Goal: Navigation & Orientation: Find specific page/section

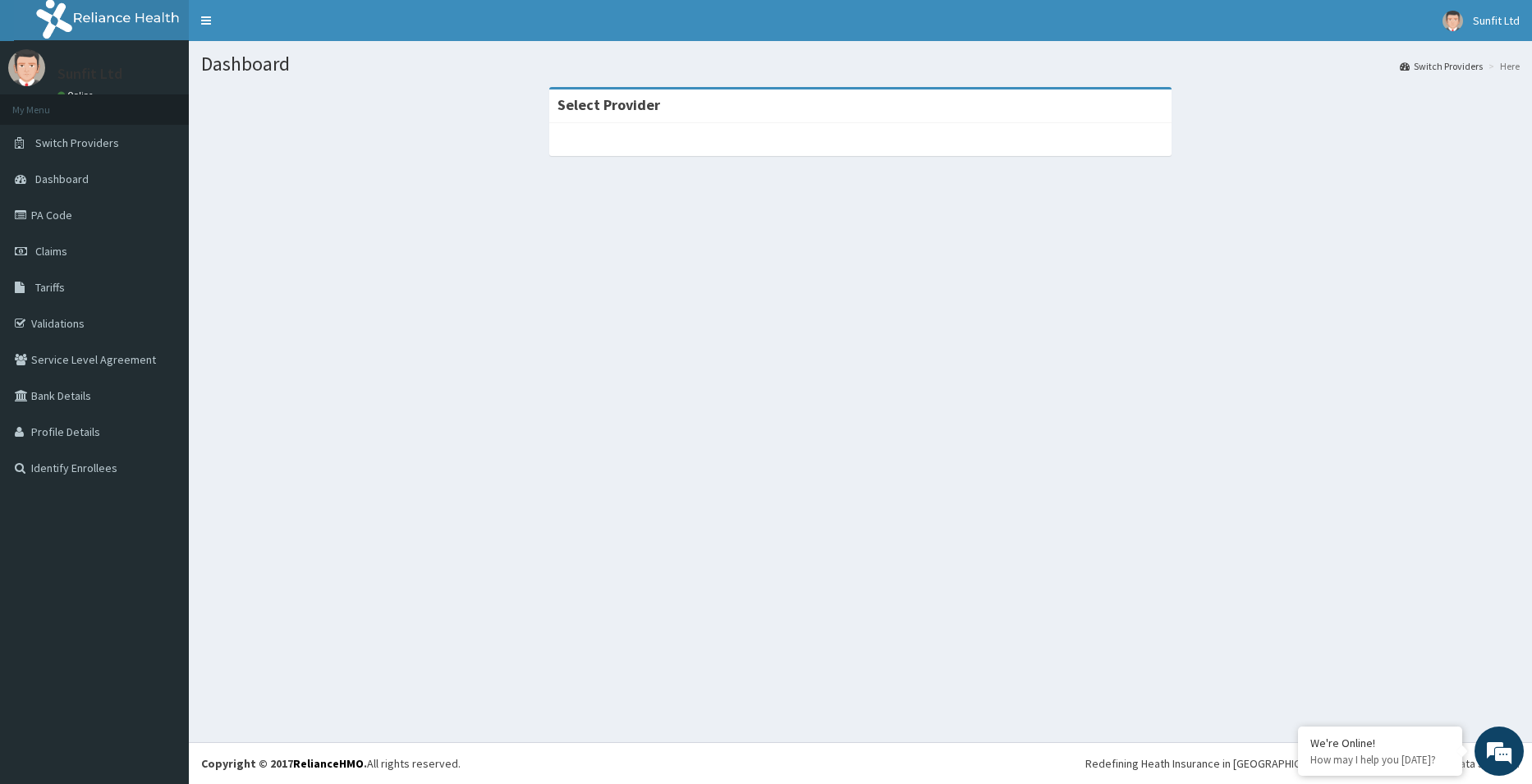
click at [627, 142] on div at bounding box center [861, 139] width 622 height 33
click at [87, 153] on link "Switch Providers" at bounding box center [95, 143] width 189 height 37
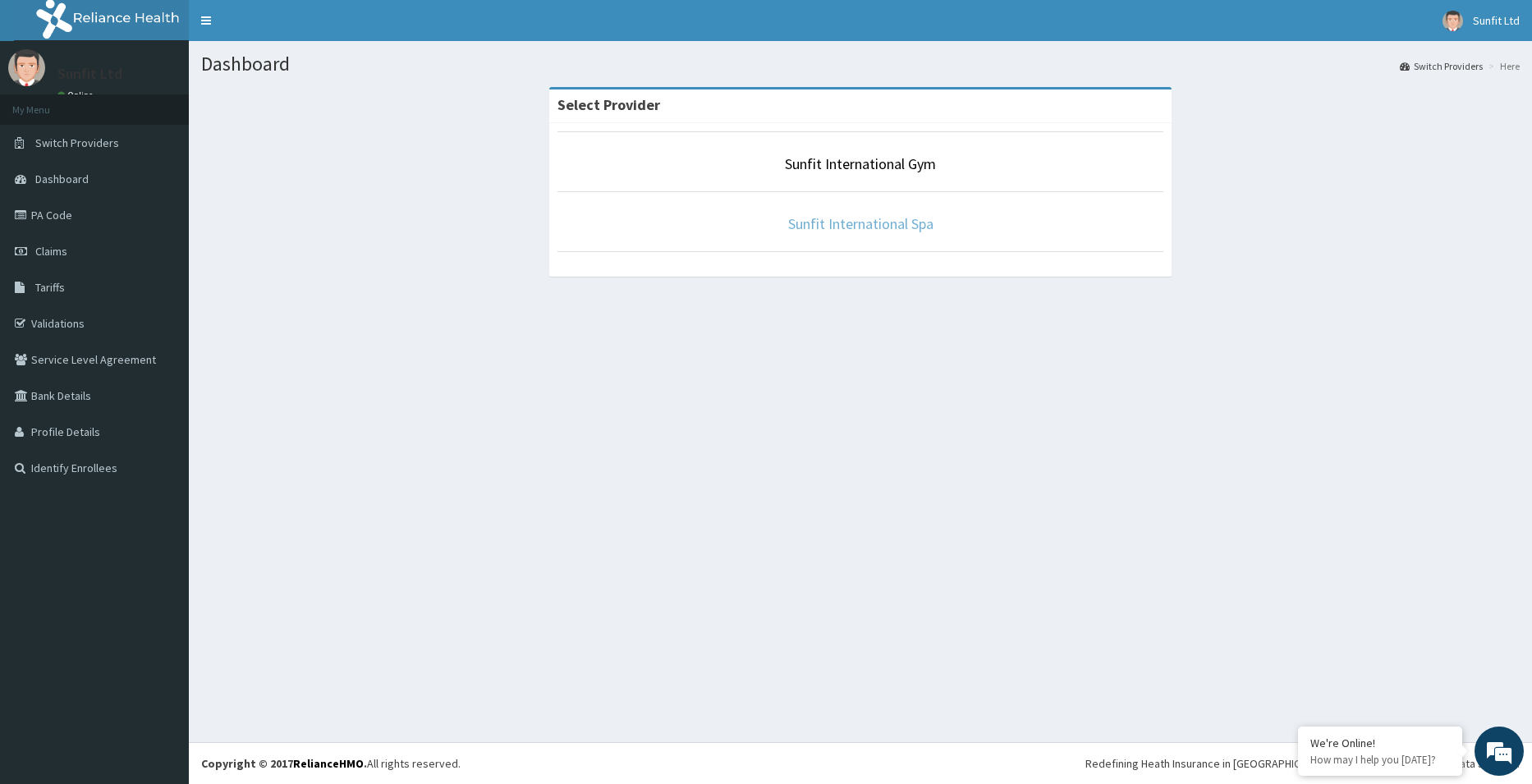
click at [851, 231] on link "Sunfit International Spa" at bounding box center [861, 223] width 145 height 19
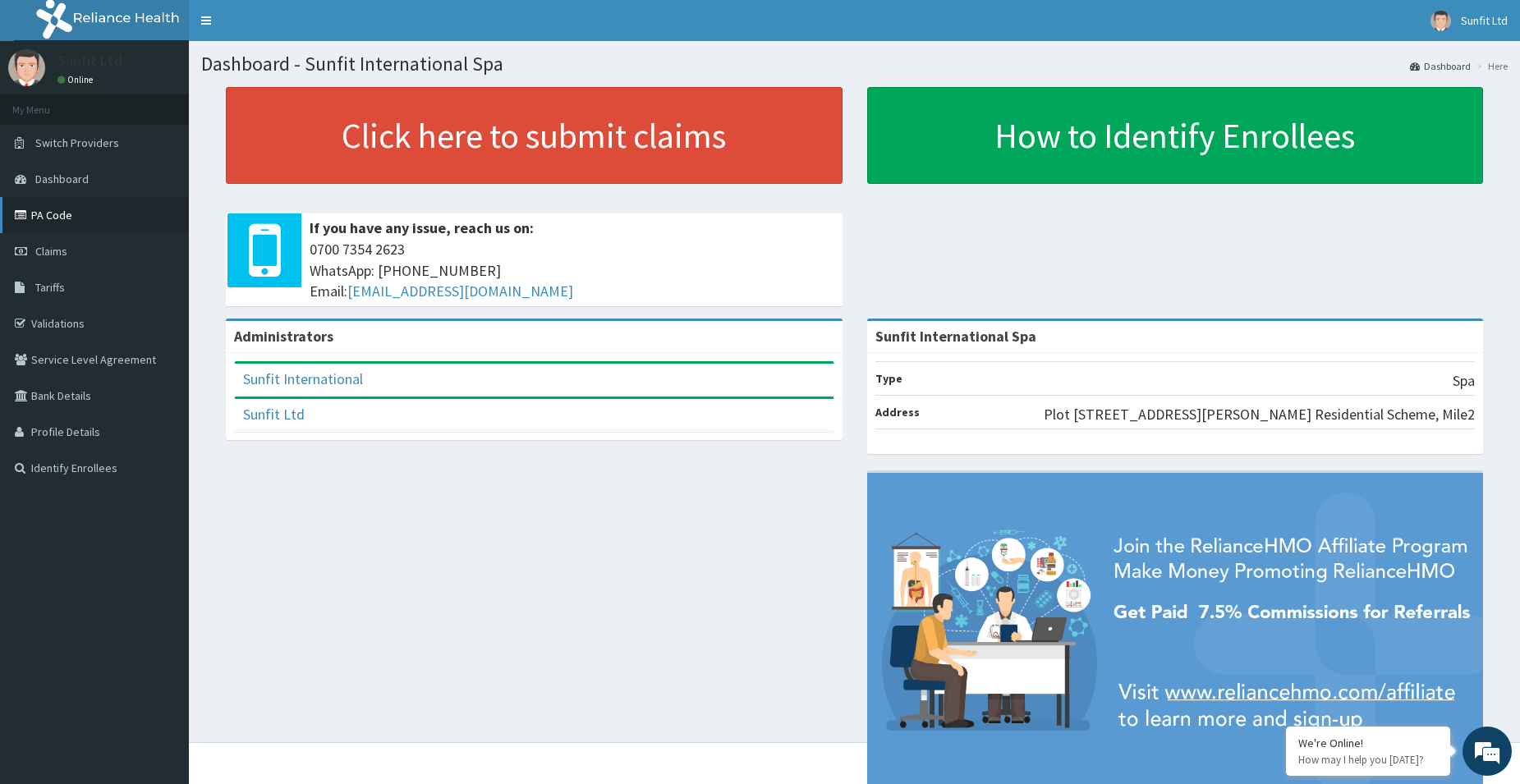
click at [116, 206] on link "PA Code" at bounding box center [95, 215] width 189 height 37
